Goal: Task Accomplishment & Management: Manage account settings

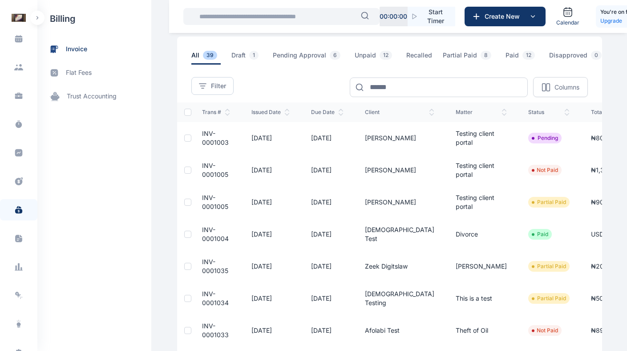
scroll to position [39, 0]
click at [16, 119] on span at bounding box center [19, 125] width 24 height 17
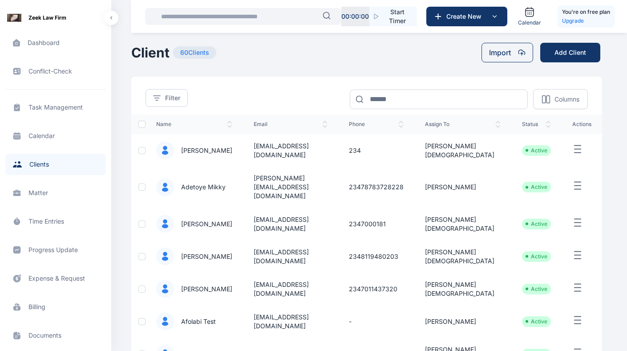
click at [575, 145] on icon "button" at bounding box center [577, 149] width 11 height 11
click at [519, 135] on td "Active" at bounding box center [536, 150] width 50 height 32
click at [575, 148] on icon "button" at bounding box center [577, 149] width 11 height 11
click at [605, 161] on div "Zeek Law Firm Dashboard dashboard dashboard Conflict-Check conflict-check confl…" at bounding box center [313, 277] width 627 height 554
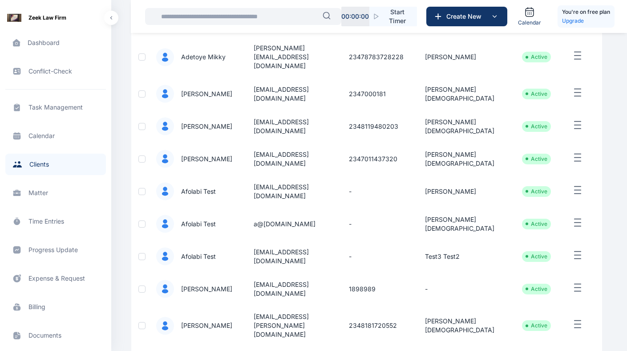
scroll to position [186, 0]
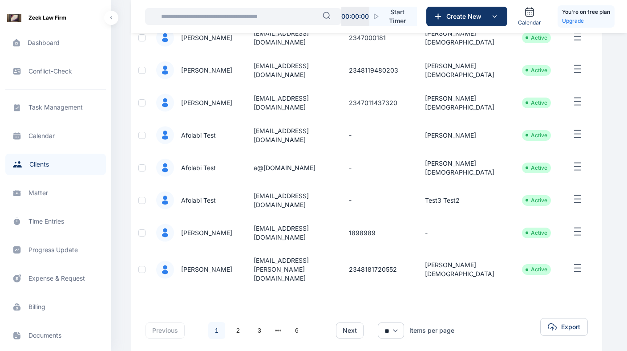
click at [112, 73] on div "Zeek Law Firm Dashboard dashboard dashboard Conflict-Check conflict-check confl…" at bounding box center [313, 91] width 627 height 554
click at [612, 93] on div "Zeek Law Firm Dashboard dashboard dashboard Conflict-Check conflict-check confl…" at bounding box center [313, 91] width 627 height 554
click at [114, 170] on div "Zeek Law Firm Dashboard dashboard dashboard Conflict-Check conflict-check confl…" at bounding box center [313, 91] width 627 height 554
